Goal: Information Seeking & Learning: Learn about a topic

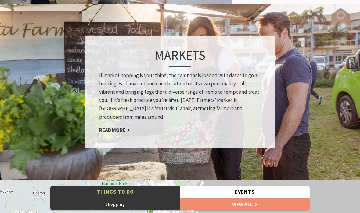
scroll to position [445, 0]
click at [120, 127] on link "Read More" at bounding box center [114, 129] width 31 height 7
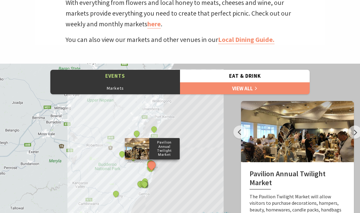
scroll to position [258, 0]
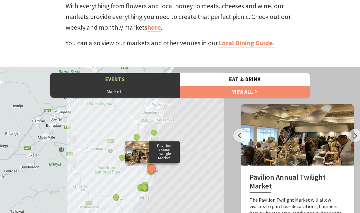
click at [246, 92] on link "View All" at bounding box center [245, 91] width 130 height 12
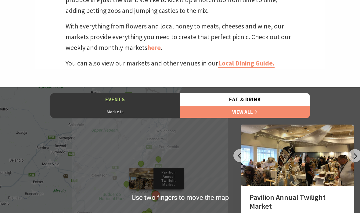
scroll to position [237, 0]
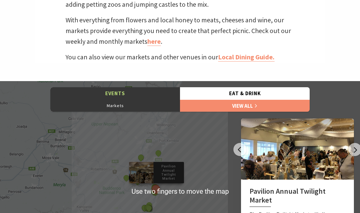
scroll to position [245, 0]
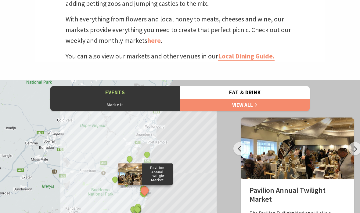
click at [206, 162] on div "Pavilion Annual Twilight Market Kiama Jazz and Blues Festival NDIS Accessible A…" at bounding box center [180, 190] width 360 height 220
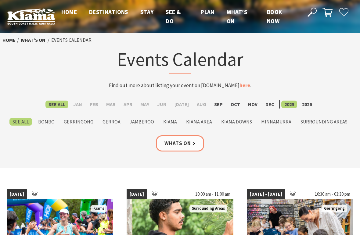
click at [266, 105] on label "Dec" at bounding box center [270, 105] width 15 height 8
click at [0, 0] on input "Dec" at bounding box center [0, 0] width 0 height 0
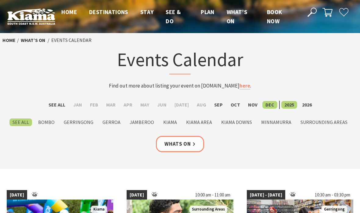
click at [184, 142] on link "Whats On" at bounding box center [180, 144] width 48 height 16
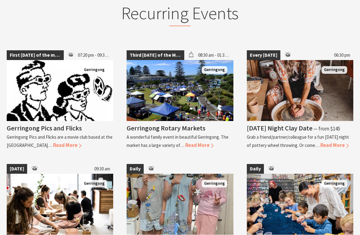
scroll to position [359, 0]
click at [200, 142] on span "Read More" at bounding box center [199, 145] width 28 height 7
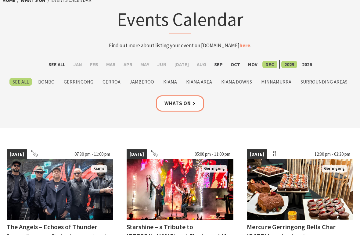
scroll to position [0, 0]
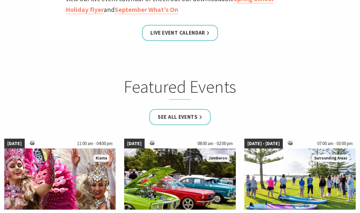
scroll to position [313, 0]
click at [188, 113] on link "See all Events" at bounding box center [180, 117] width 62 height 16
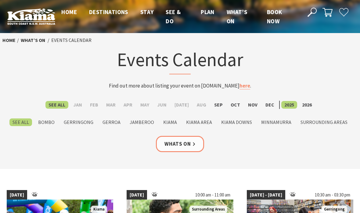
click at [266, 104] on label "Dec" at bounding box center [270, 105] width 15 height 8
click at [0, 0] on input "Dec" at bounding box center [0, 0] width 0 height 0
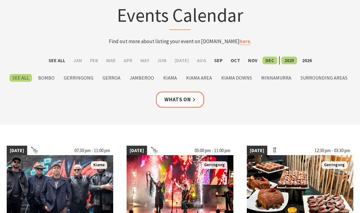
scroll to position [44, 0]
click at [144, 74] on label "Jamberoo" at bounding box center [142, 78] width 31 height 8
click at [0, 0] on input "Jamberoo" at bounding box center [0, 0] width 0 height 0
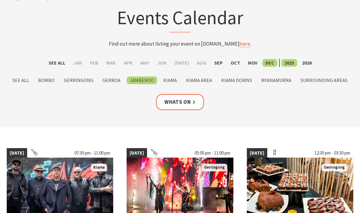
scroll to position [39, 0]
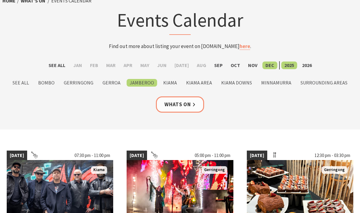
click at [318, 81] on label "Surrounding Areas" at bounding box center [324, 83] width 53 height 8
click at [0, 0] on input "Surrounding Areas" at bounding box center [0, 0] width 0 height 0
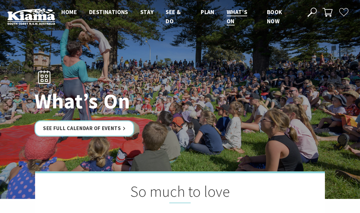
scroll to position [313, 0]
